Goal: Communication & Community: Answer question/provide support

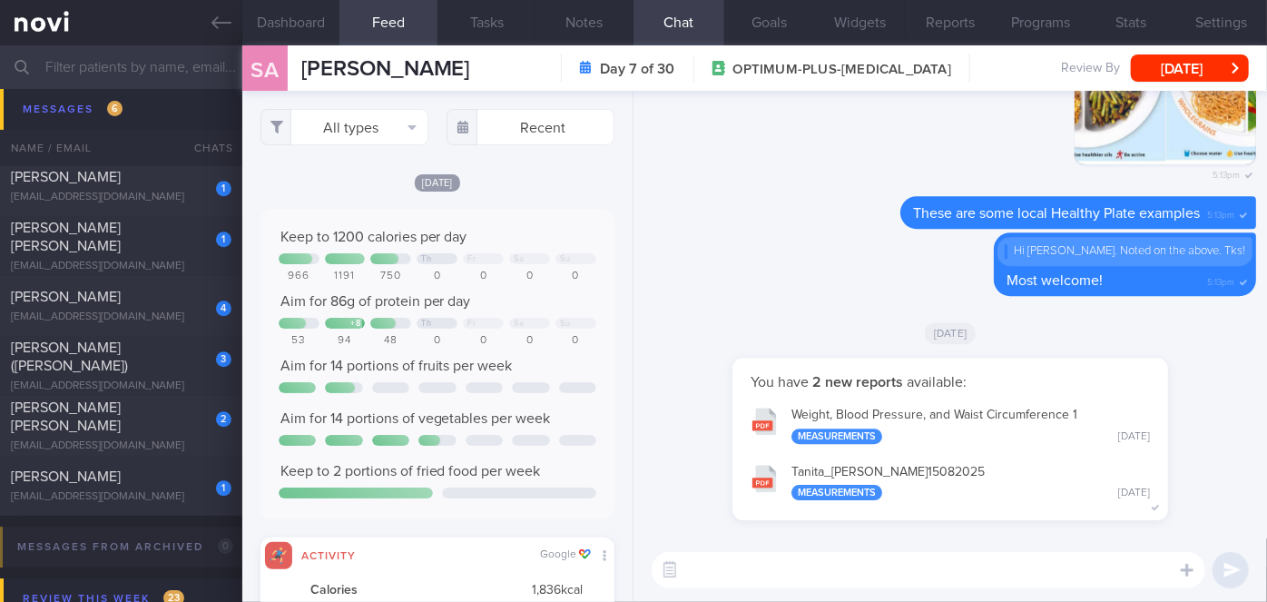
scroll to position [6123, 0]
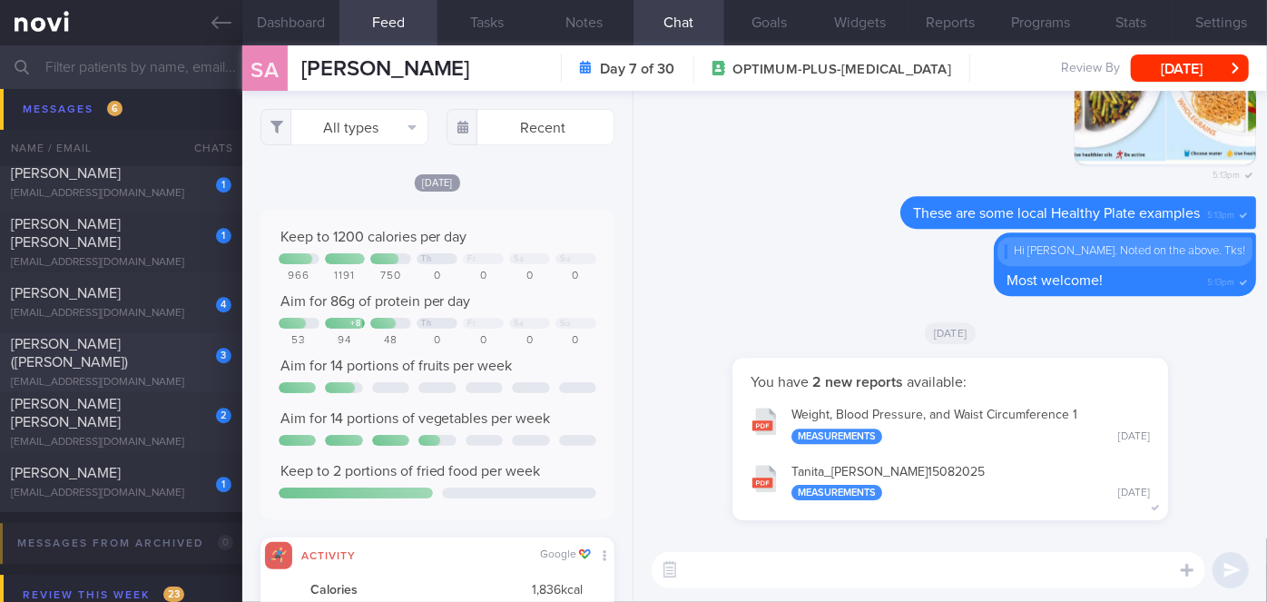
click at [143, 361] on div "[PERSON_NAME] ([PERSON_NAME])" at bounding box center [119, 353] width 216 height 36
type input "[DATE]"
select select "8"
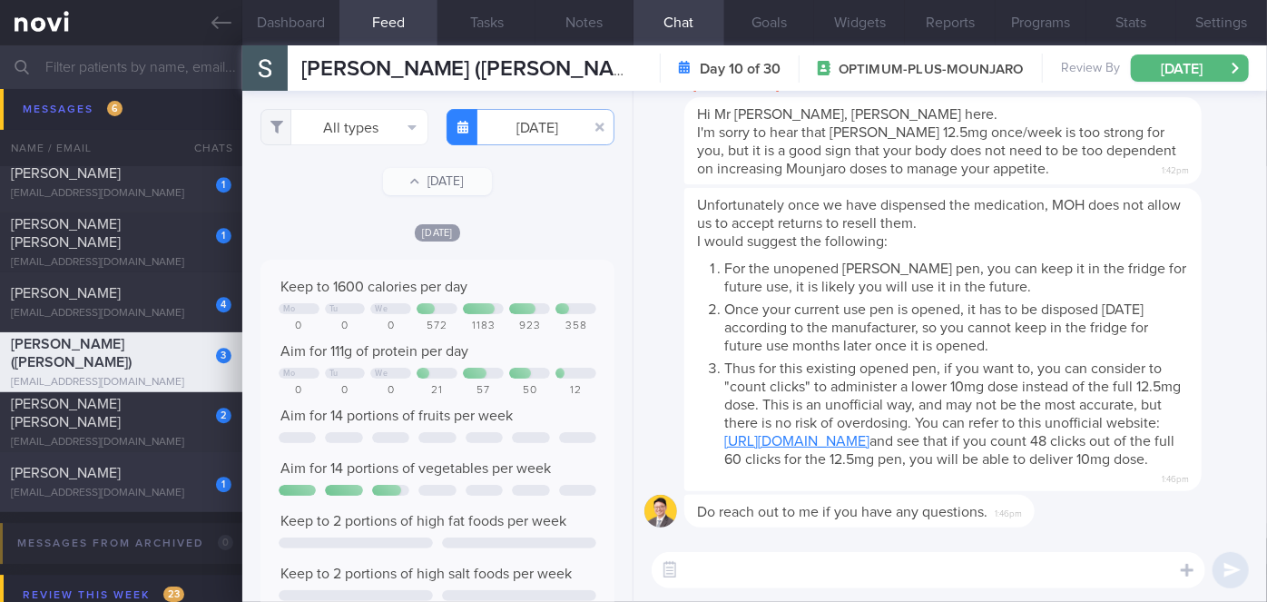
click at [192, 481] on div "1" at bounding box center [212, 478] width 40 height 28
checkbox input "false"
type input "[DATE]"
select select "7"
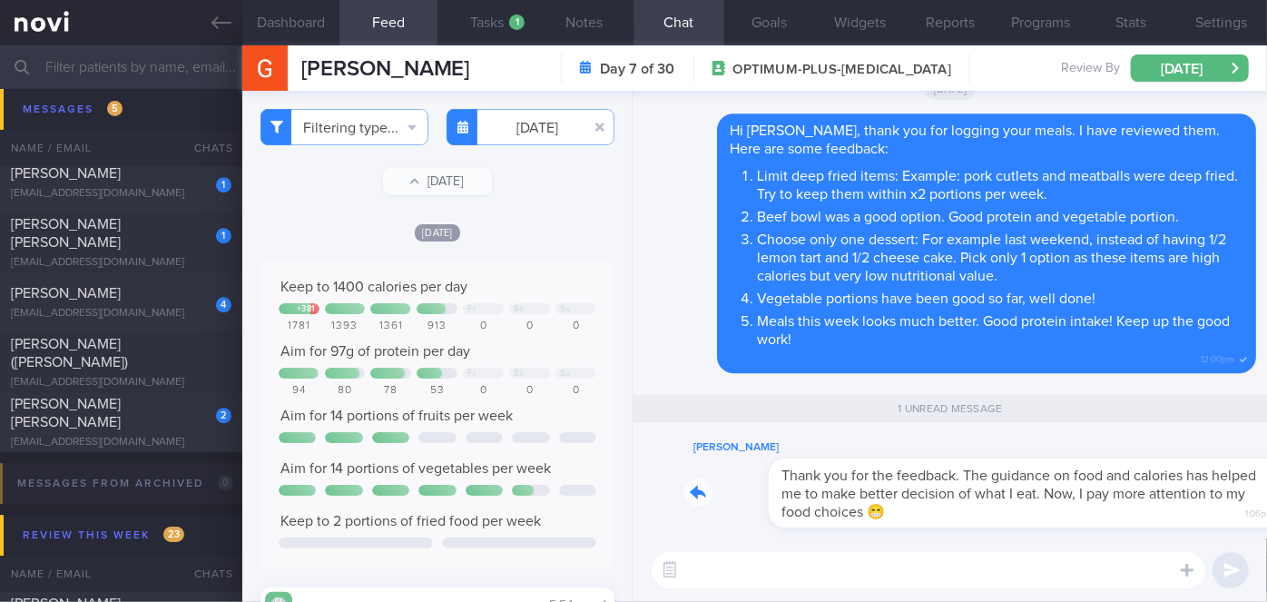
drag, startPoint x: 879, startPoint y: 518, endPoint x: 1099, endPoint y: 527, distance: 220.8
click at [1099, 527] on div "[PERSON_NAME] Thank you for the feedback. The guidance on food and calories has…" at bounding box center [950, 488] width 612 height 102
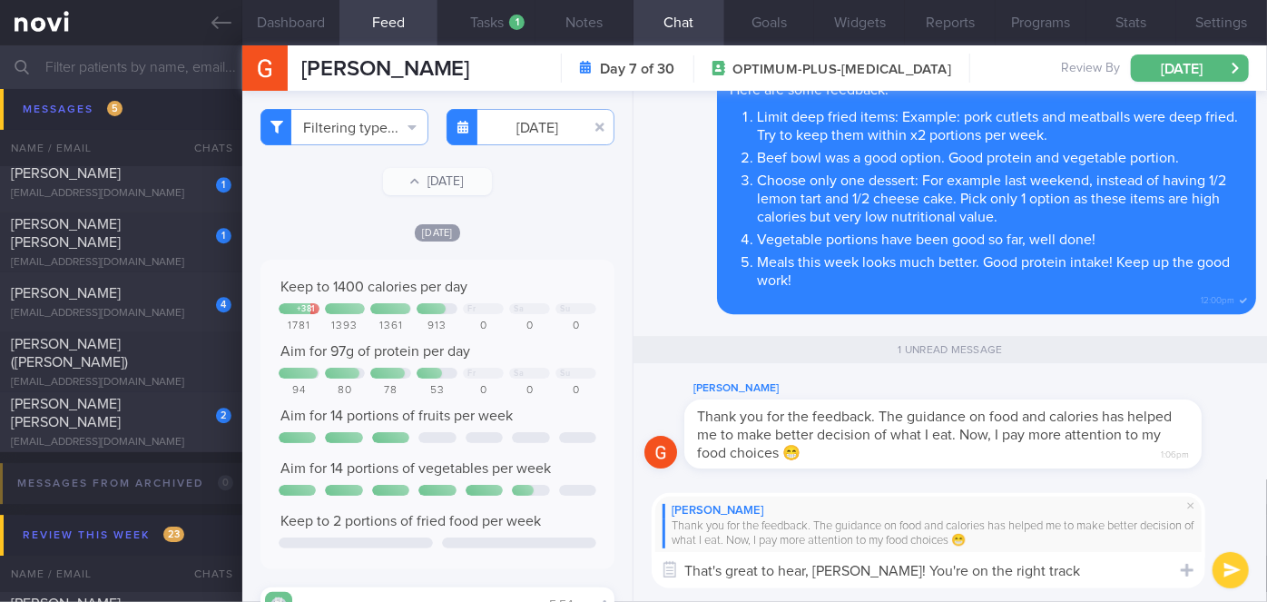
type textarea "That's great to hear, [PERSON_NAME]! You're on the right track!"
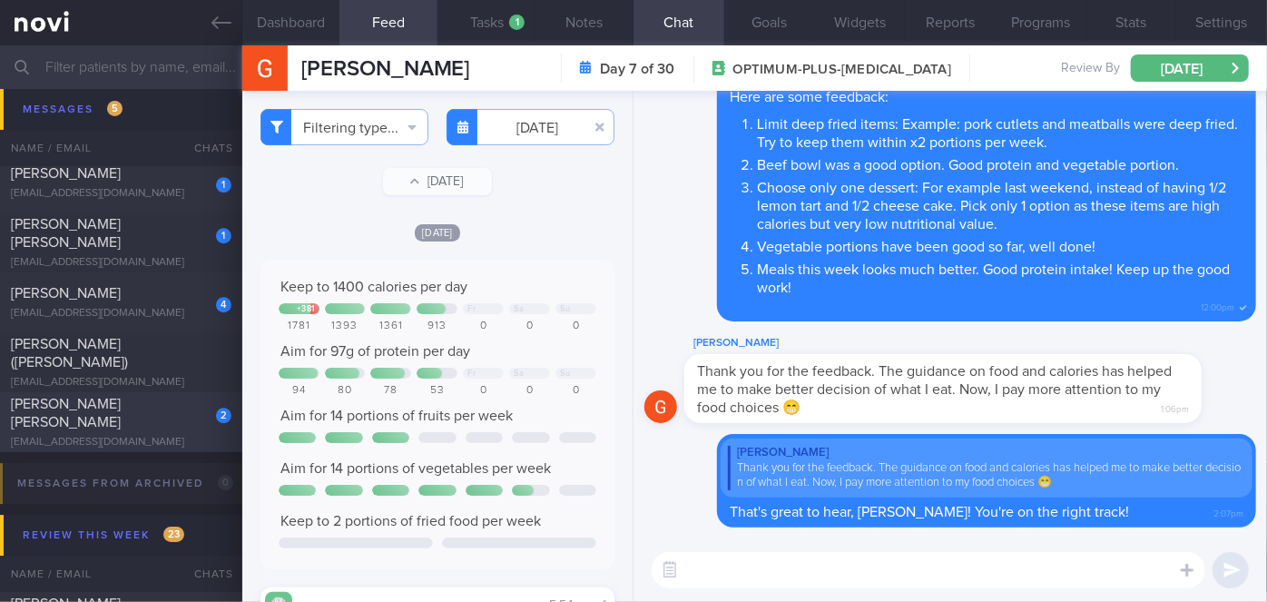
click at [201, 412] on div "2" at bounding box center [212, 409] width 40 height 28
select select "8"
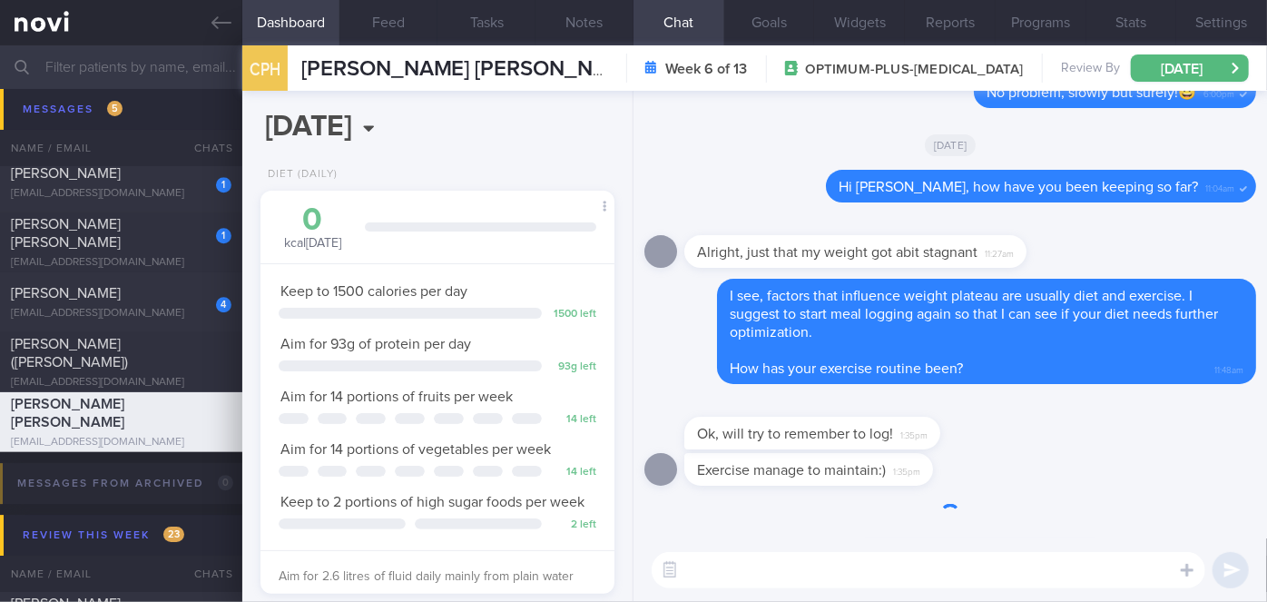
scroll to position [180, 310]
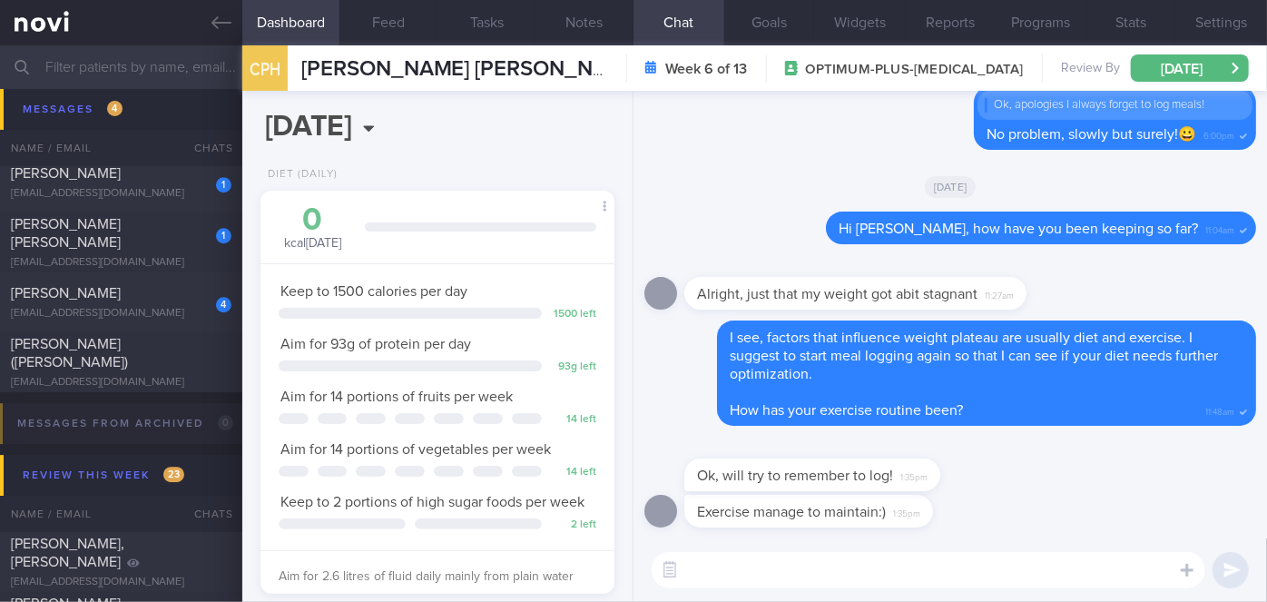
click at [731, 568] on textarea at bounding box center [929, 570] width 554 height 36
type textarea "Great! Let's do this!!"
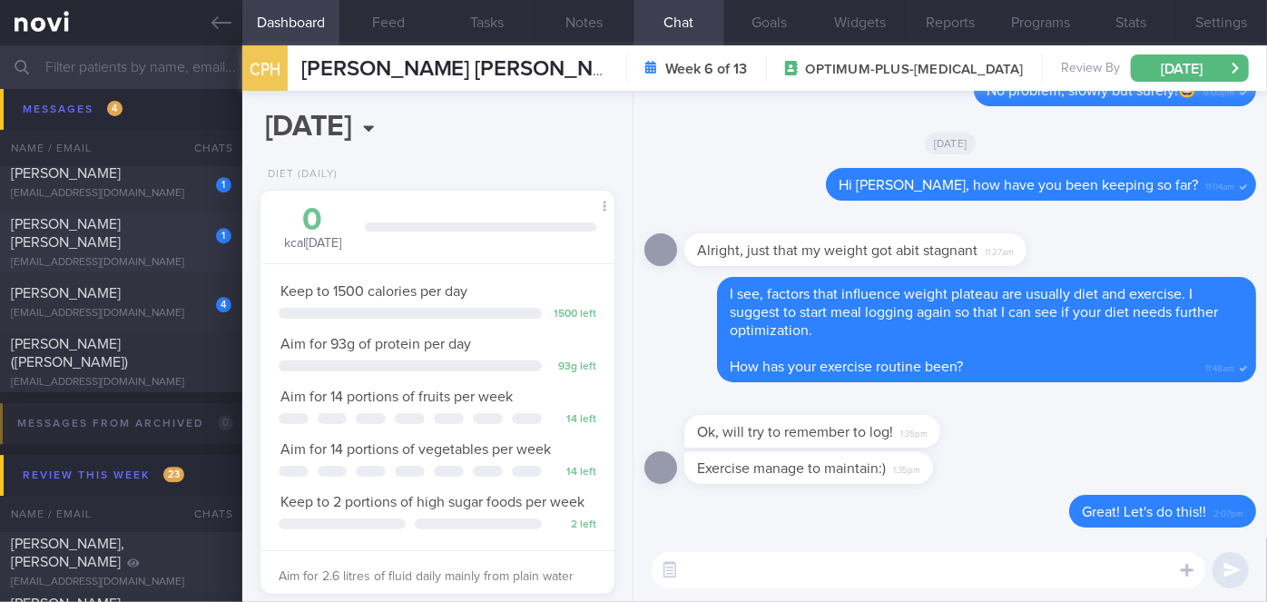
scroll to position [6051, 0]
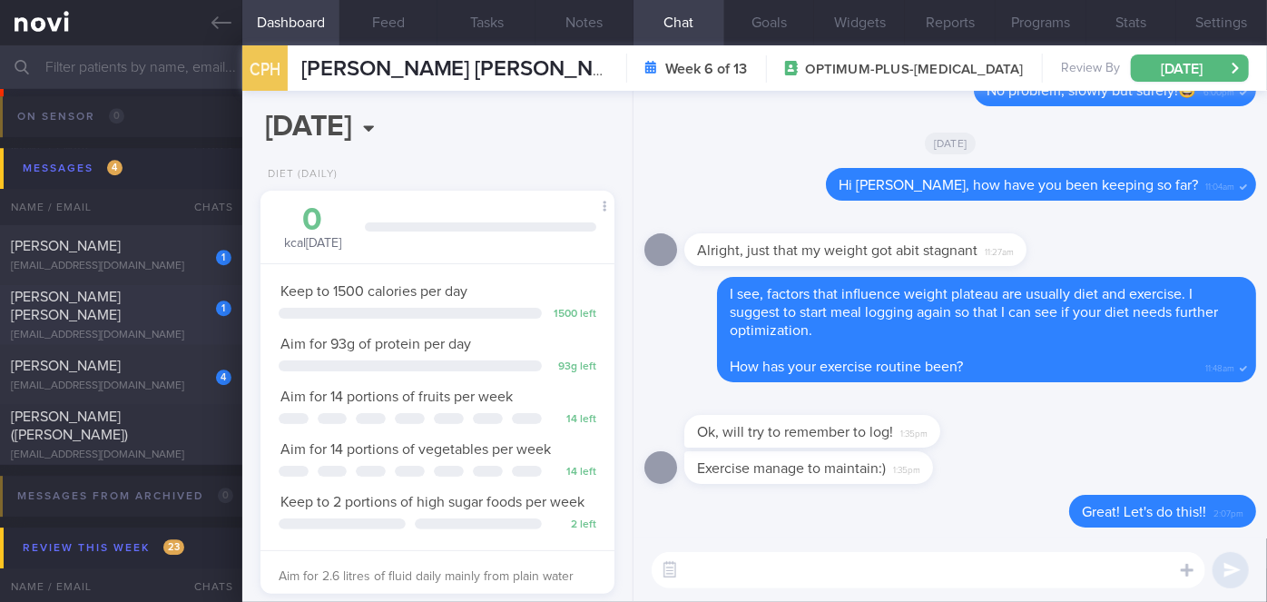
click at [167, 251] on div "[PERSON_NAME]" at bounding box center [119, 246] width 216 height 18
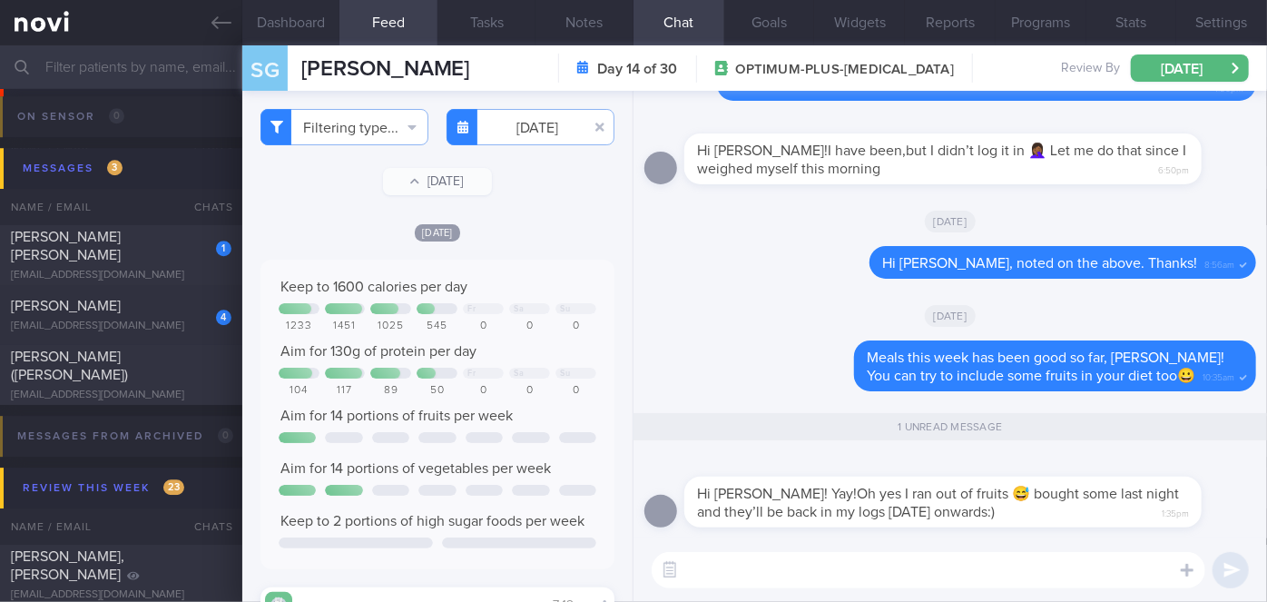
click at [747, 559] on textarea at bounding box center [929, 570] width 554 height 36
type textarea "Ohh I see, no worries!!"
click at [1225, 575] on button "submit" at bounding box center [1231, 570] width 36 height 36
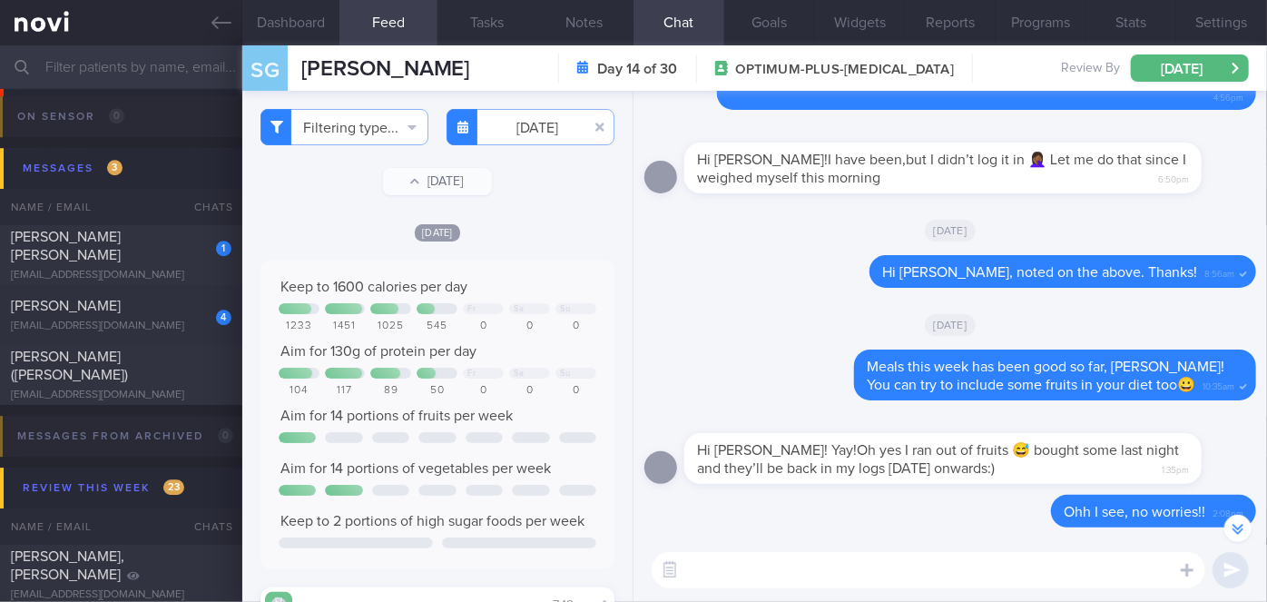
scroll to position [-43, 0]
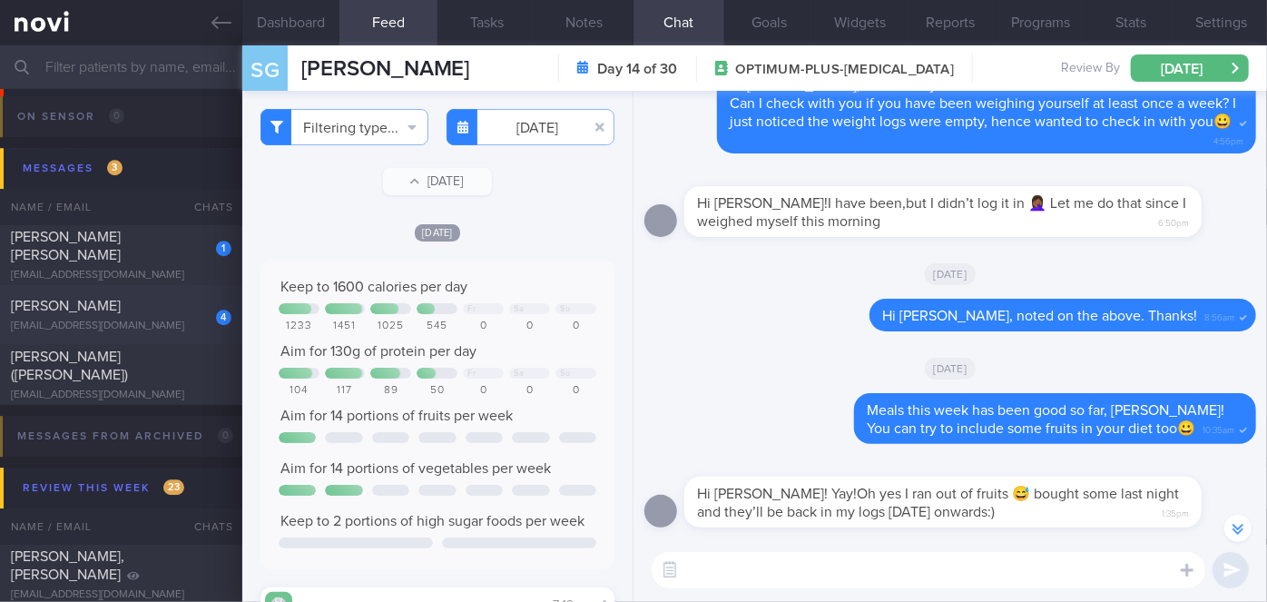
click at [200, 310] on div "4" at bounding box center [212, 311] width 40 height 28
select select "7"
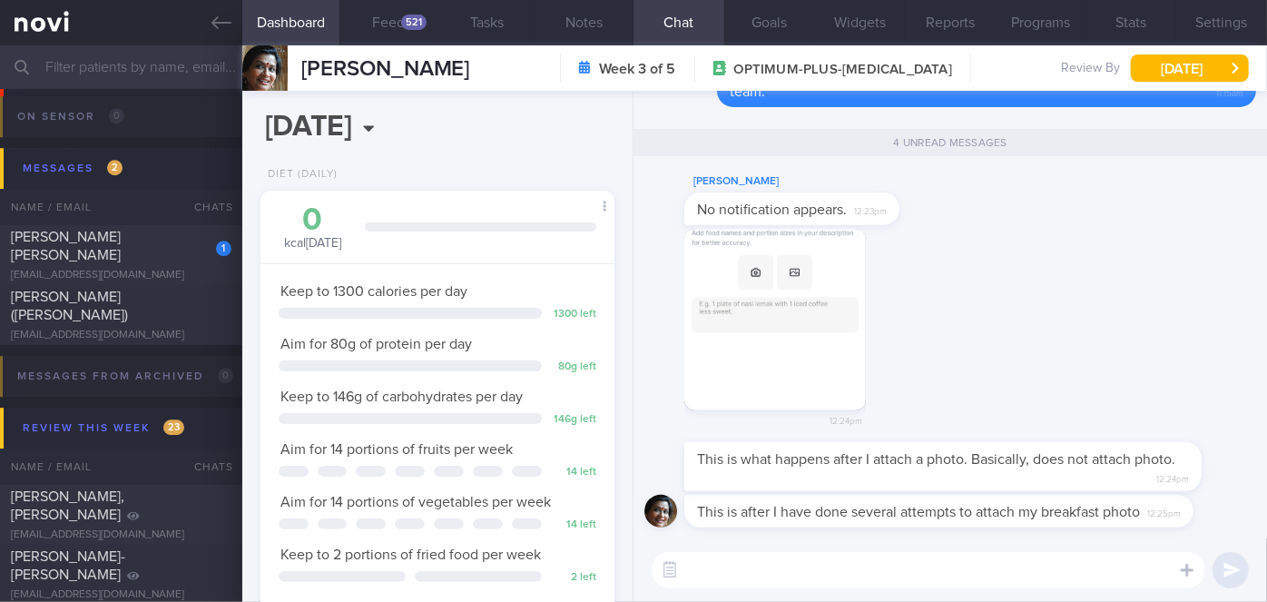
scroll to position [180, 310]
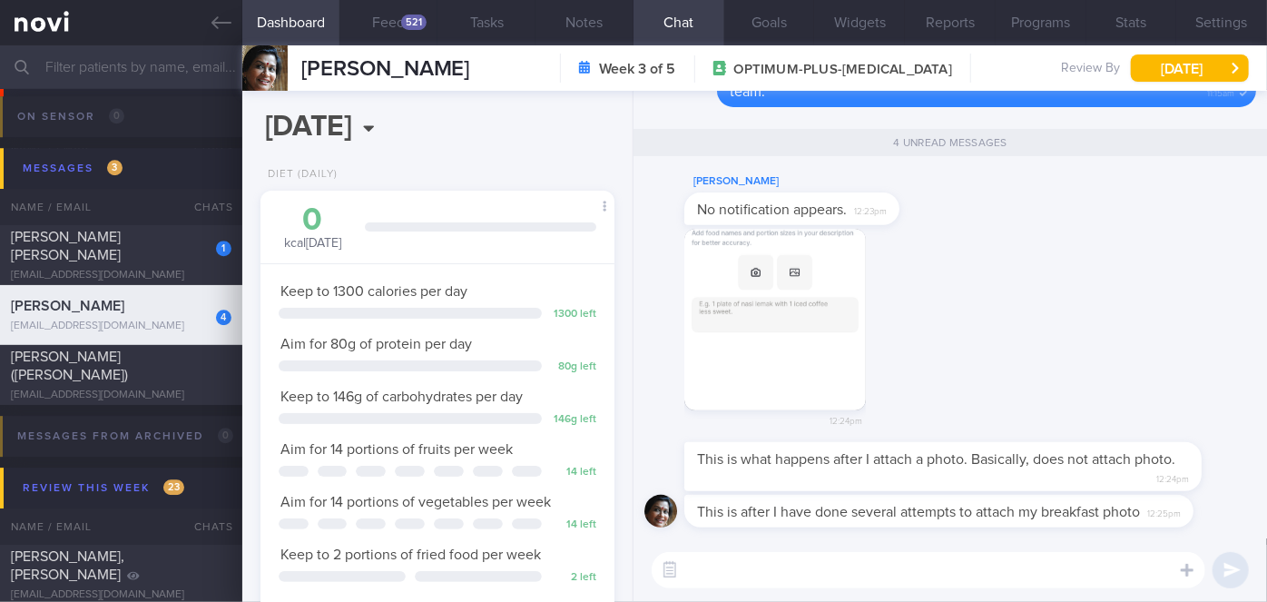
click at [748, 302] on button "button" at bounding box center [775, 320] width 182 height 182
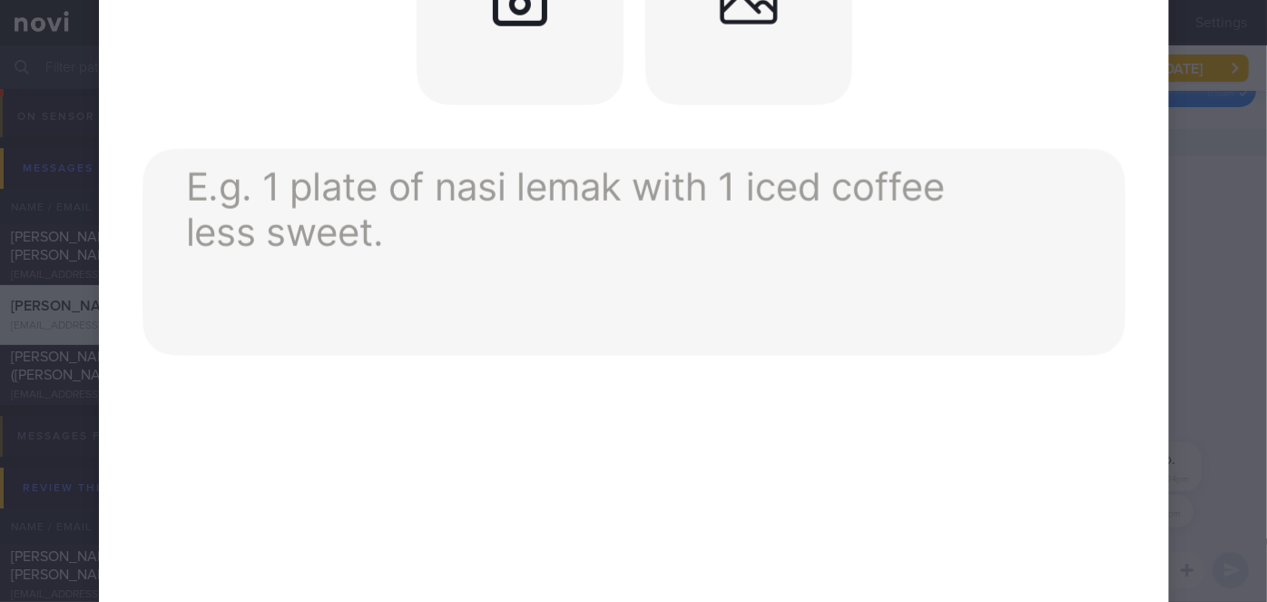
scroll to position [956, 0]
click at [1191, 310] on div at bounding box center [633, 276] width 1215 height 2465
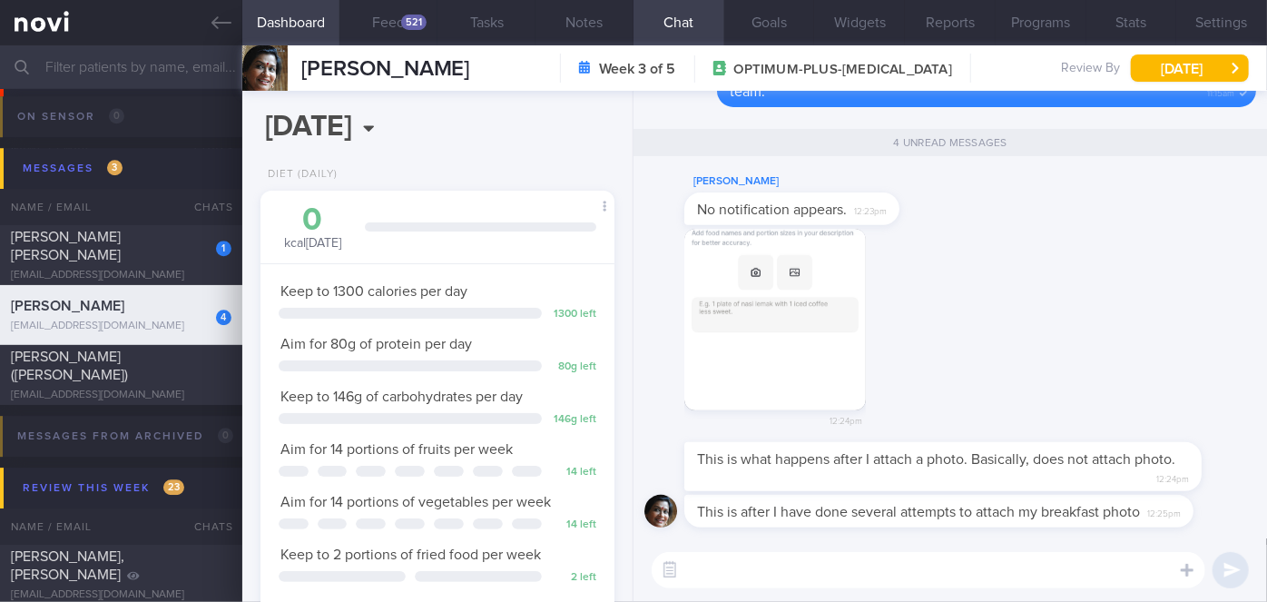
click at [900, 572] on textarea at bounding box center [929, 570] width 554 height 36
click at [783, 566] on textarea "Okay, got it. ms [PERSON_NAME]. I will escalate to the tech team and get back t…" at bounding box center [929, 570] width 554 height 36
type textarea "Okay, got it Ms [PERSON_NAME]. I will escalate to the tech team and get back to…"
click at [1229, 565] on button "submit" at bounding box center [1231, 570] width 36 height 36
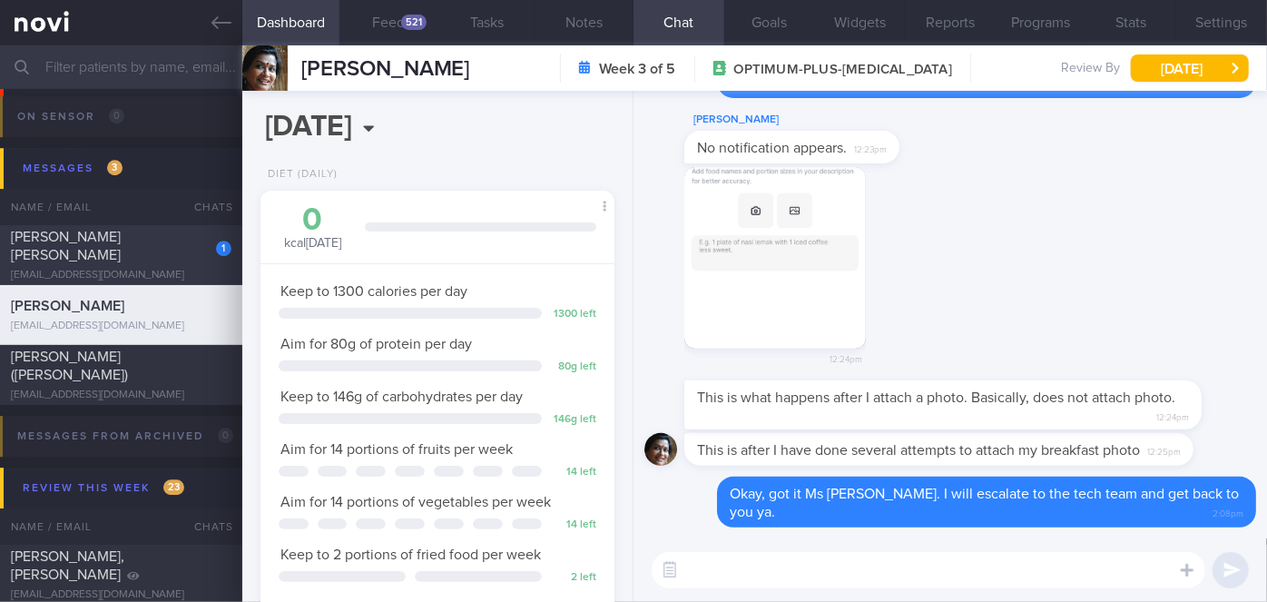
click at [182, 235] on div "[PERSON_NAME] [PERSON_NAME]" at bounding box center [119, 246] width 216 height 36
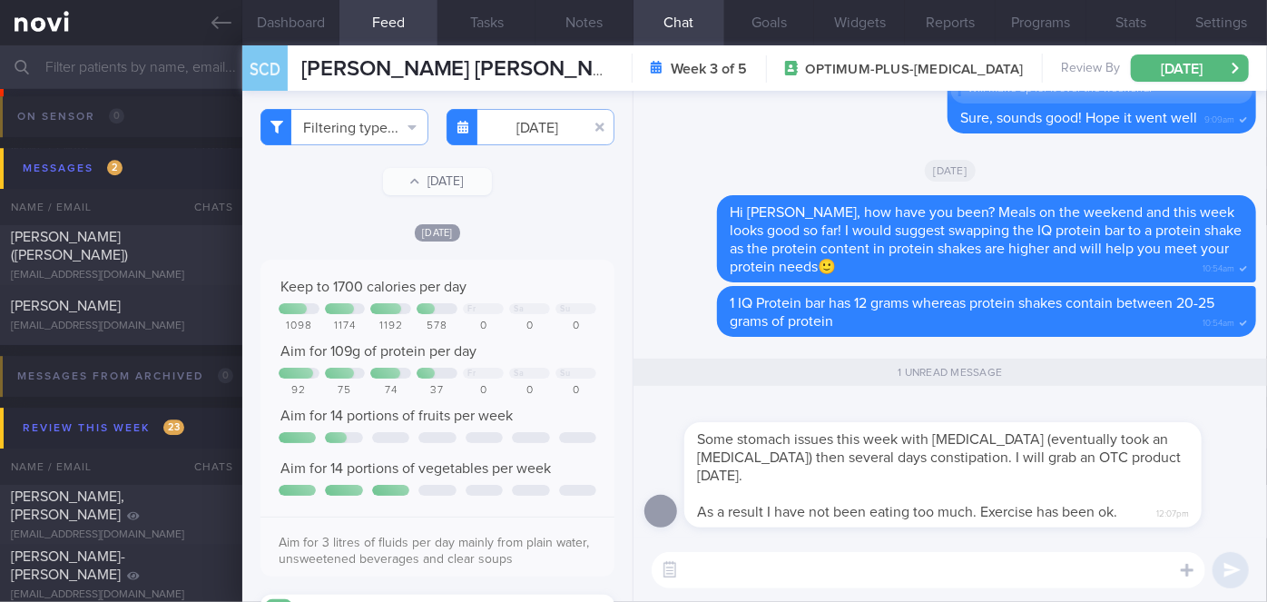
click at [752, 565] on textarea at bounding box center [929, 570] width 554 height 36
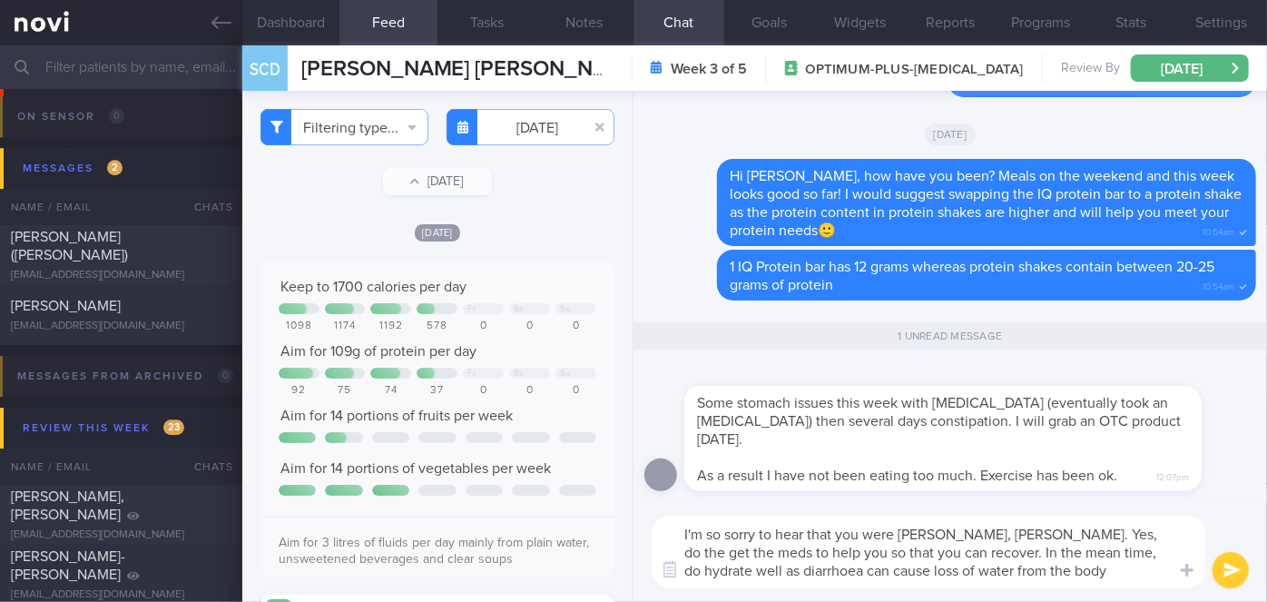
click at [710, 575] on textarea "I'm so sorry to hear that you were [PERSON_NAME], [PERSON_NAME]. Yes, do the ge…" at bounding box center [929, 552] width 554 height 73
drag, startPoint x: 710, startPoint y: 575, endPoint x: 787, endPoint y: 240, distance: 344.6
click at [787, 240] on div "Hi [PERSON_NAME], how have you been? Meals on the weekend and this week looks g…" at bounding box center [986, 202] width 539 height 87
click at [1013, 572] on textarea "I'm so sorry to hear that you were [PERSON_NAME], [PERSON_NAME]. Yes, do the ge…" at bounding box center [929, 552] width 554 height 73
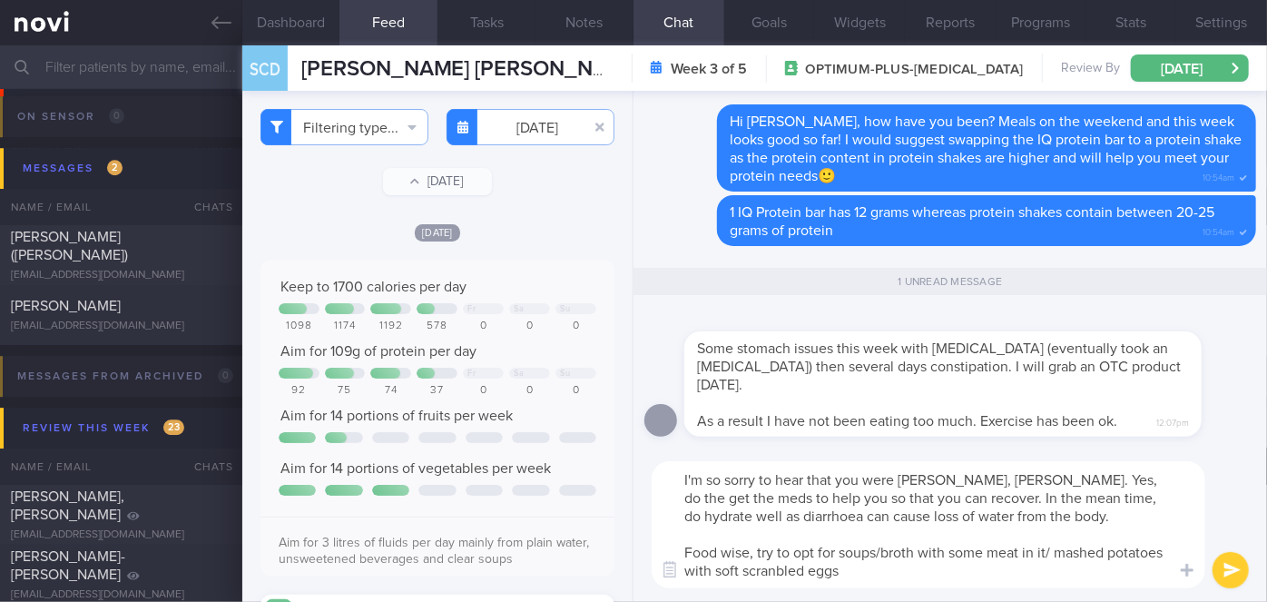
click at [774, 569] on textarea "I'm so sorry to hear that you were [PERSON_NAME], [PERSON_NAME]. Yes, do the ge…" at bounding box center [929, 524] width 554 height 127
click at [853, 566] on textarea "I'm so sorry to hear that you were [PERSON_NAME], [PERSON_NAME]. Yes, do the ge…" at bounding box center [929, 524] width 554 height 127
type textarea "I'm so sorry to hear that you were [PERSON_NAME], [PERSON_NAME]. Yes, do the ge…"
click at [1217, 567] on button "submit" at bounding box center [1231, 570] width 36 height 36
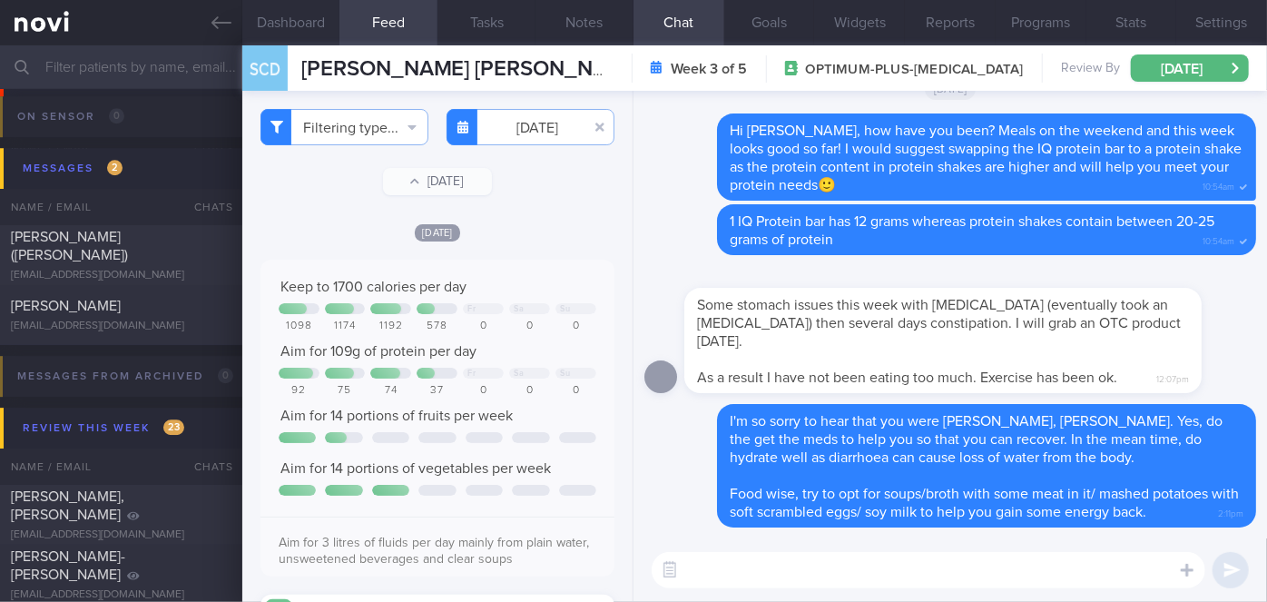
click at [1108, 579] on textarea at bounding box center [929, 570] width 554 height 36
type textarea "I'll follow up with you again in a few days"
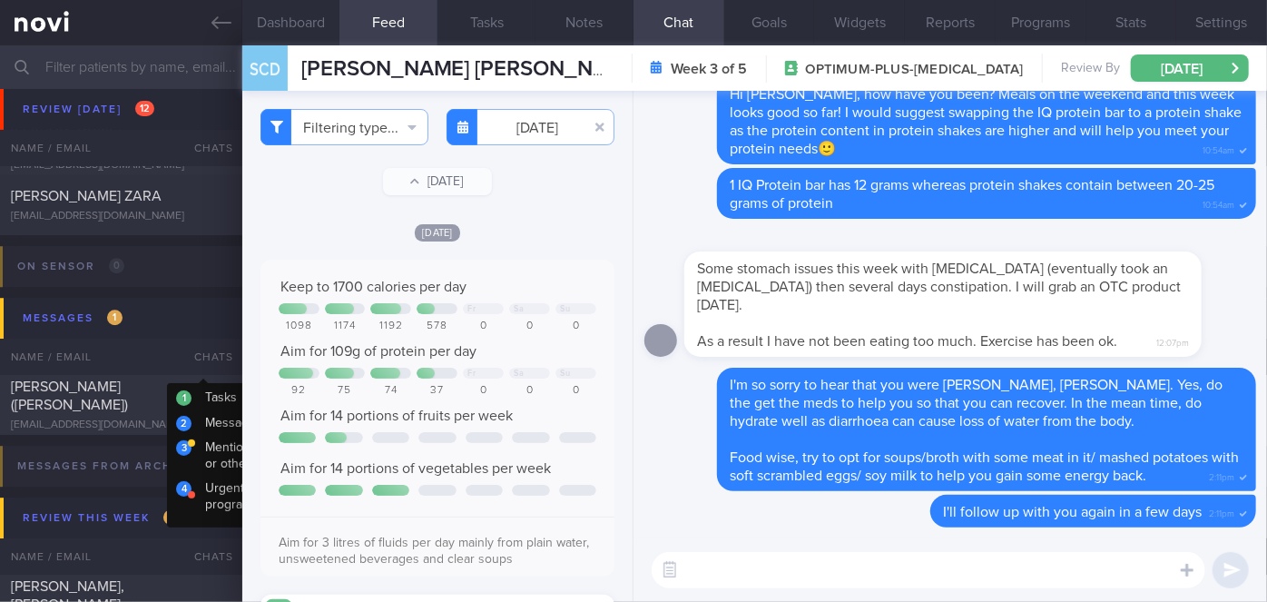
scroll to position [5901, 0]
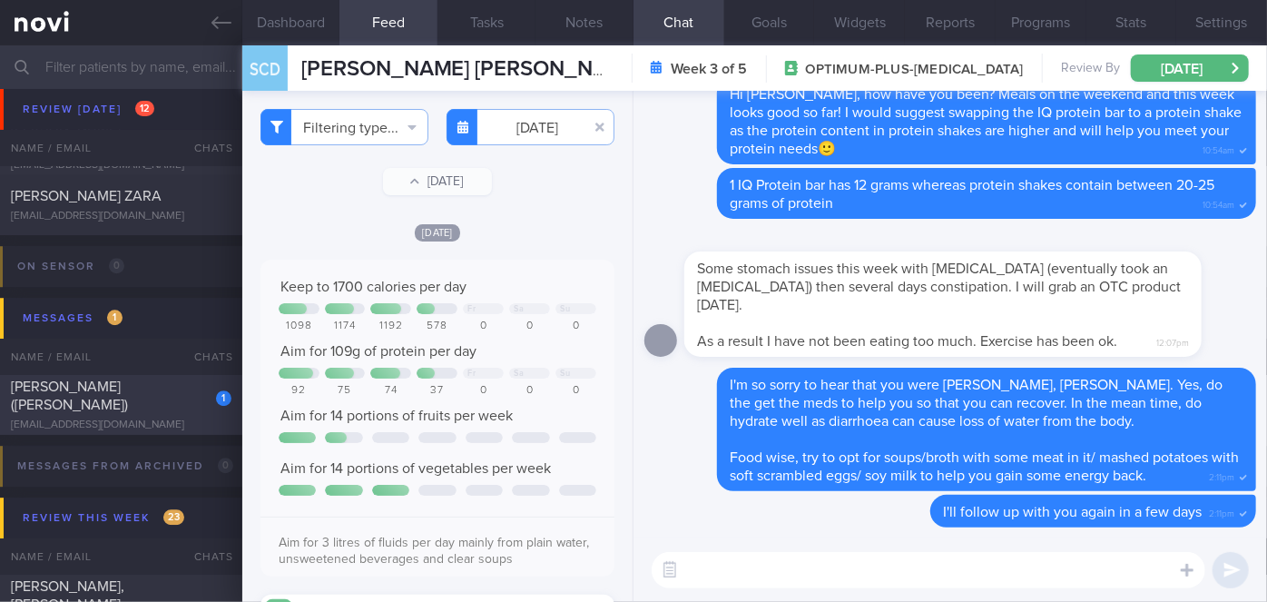
click at [178, 405] on div "1 [PERSON_NAME] ([PERSON_NAME]) [EMAIL_ADDRESS][DOMAIN_NAME]" at bounding box center [121, 405] width 242 height 54
checkbox input "true"
select select "8"
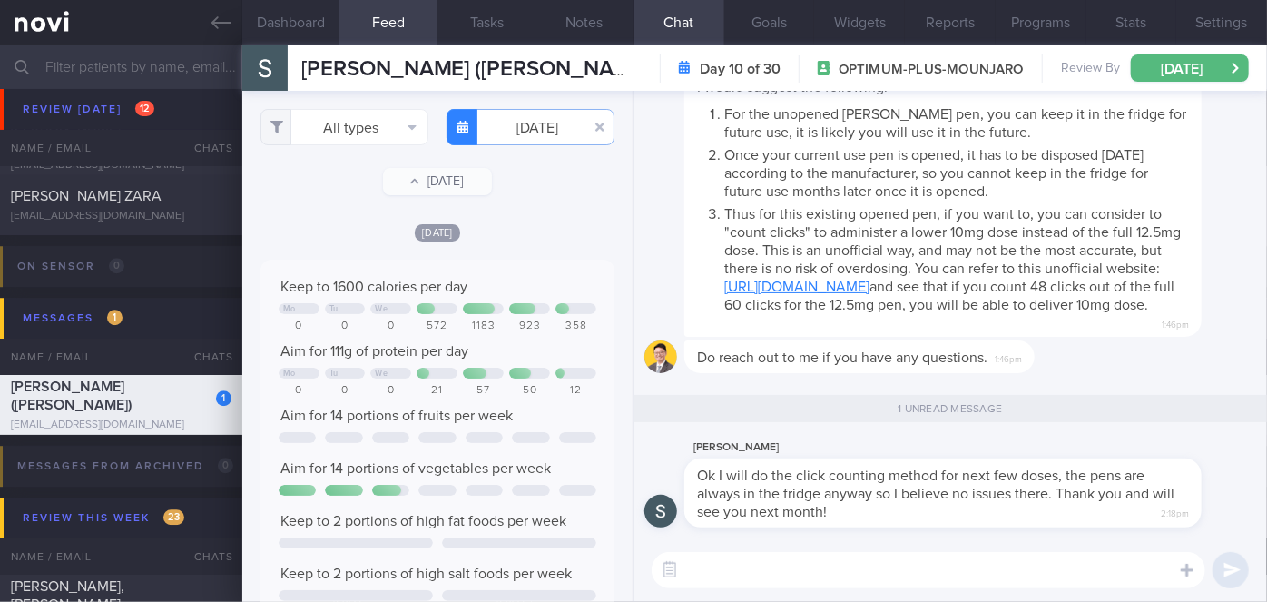
scroll to position [78, 318]
